Goal: Task Accomplishment & Management: Manage account settings

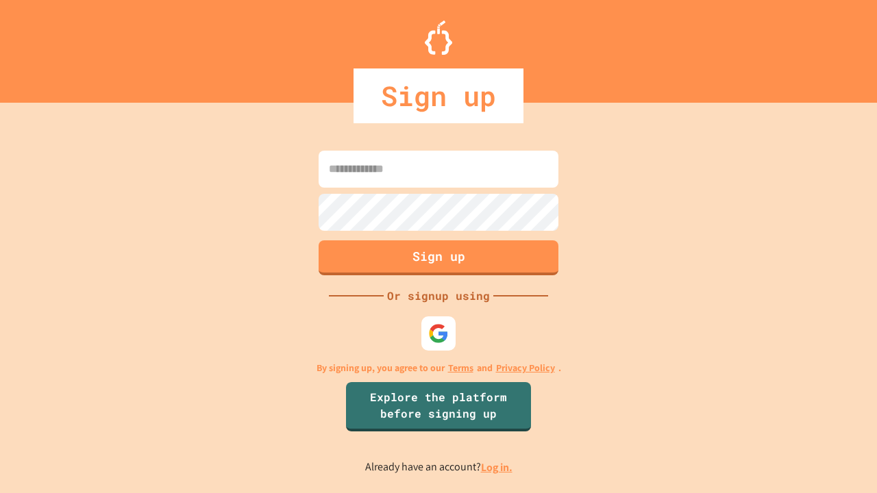
click at [497, 467] on link "Log in." at bounding box center [497, 467] width 32 height 14
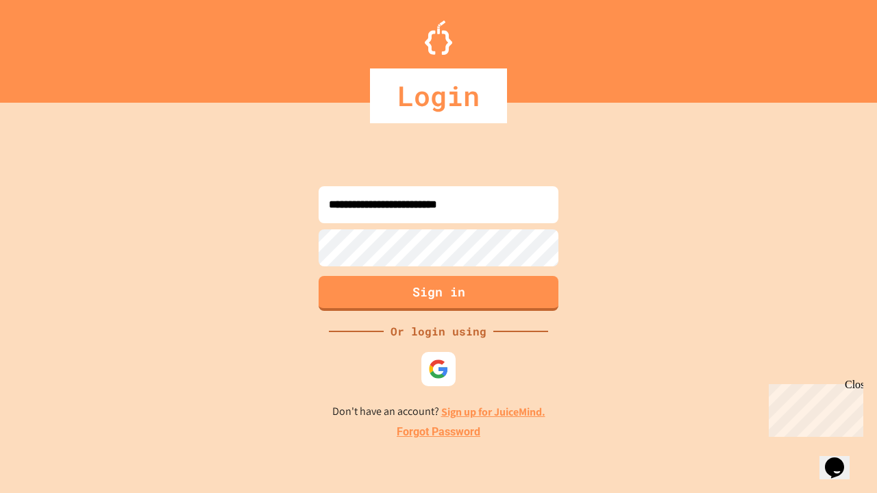
type input "**********"
